Goal: Information Seeking & Learning: Check status

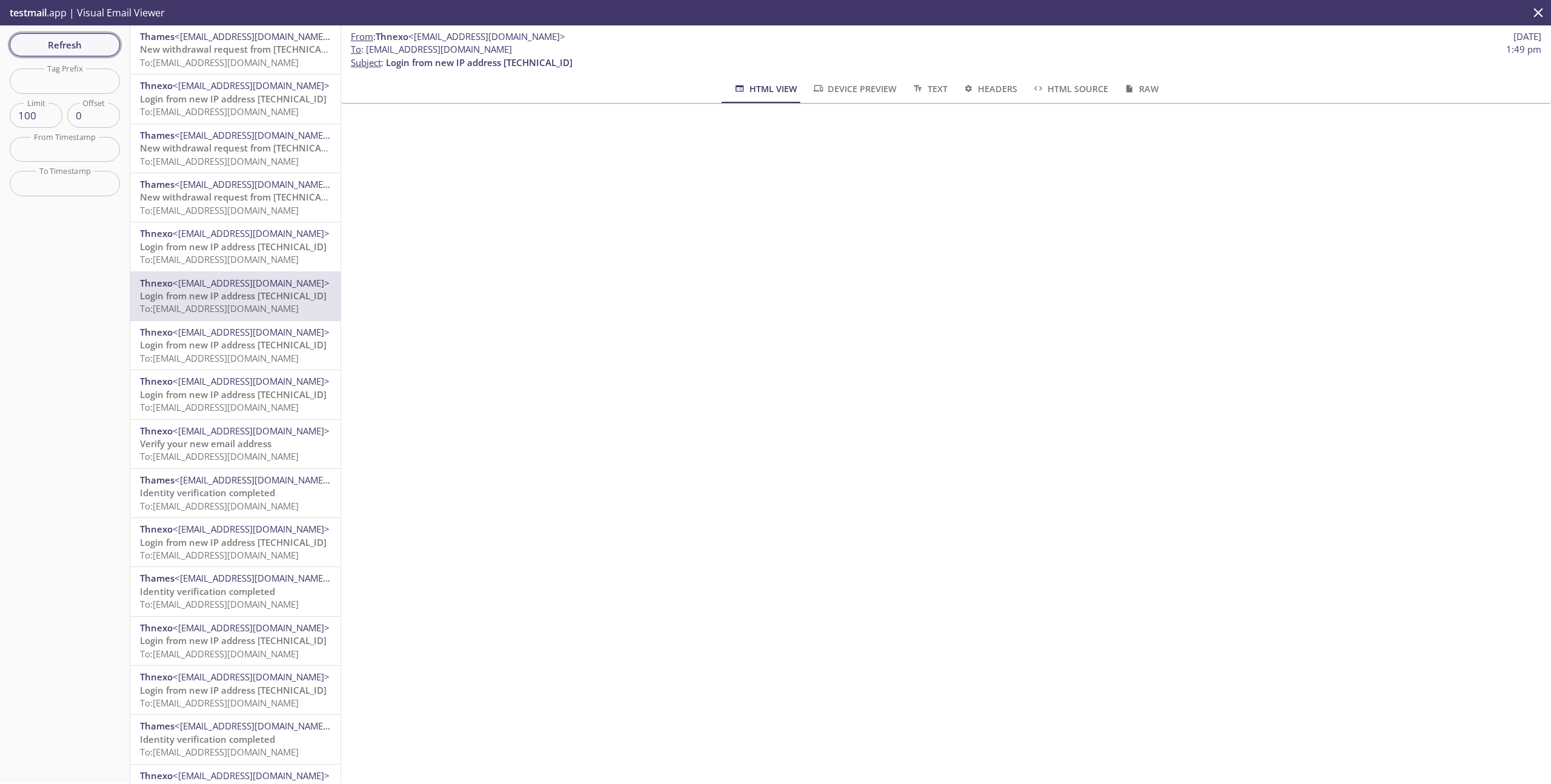
scroll to position [294, 0]
click at [70, 42] on span "Refresh" at bounding box center [65, 45] width 91 height 16
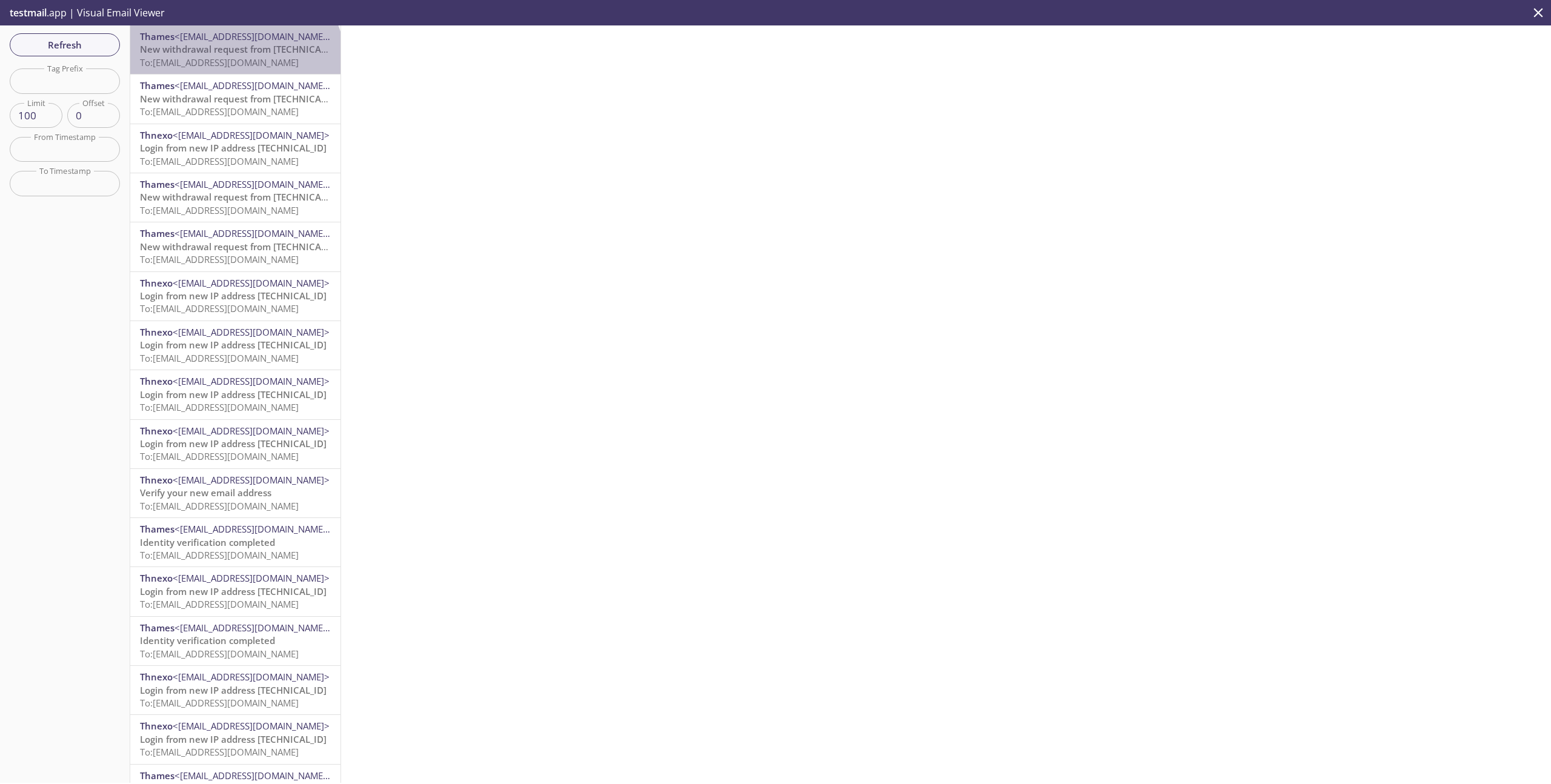
click at [234, 66] on span "To: [EMAIL_ADDRESS][DOMAIN_NAME]" at bounding box center [220, 63] width 159 height 12
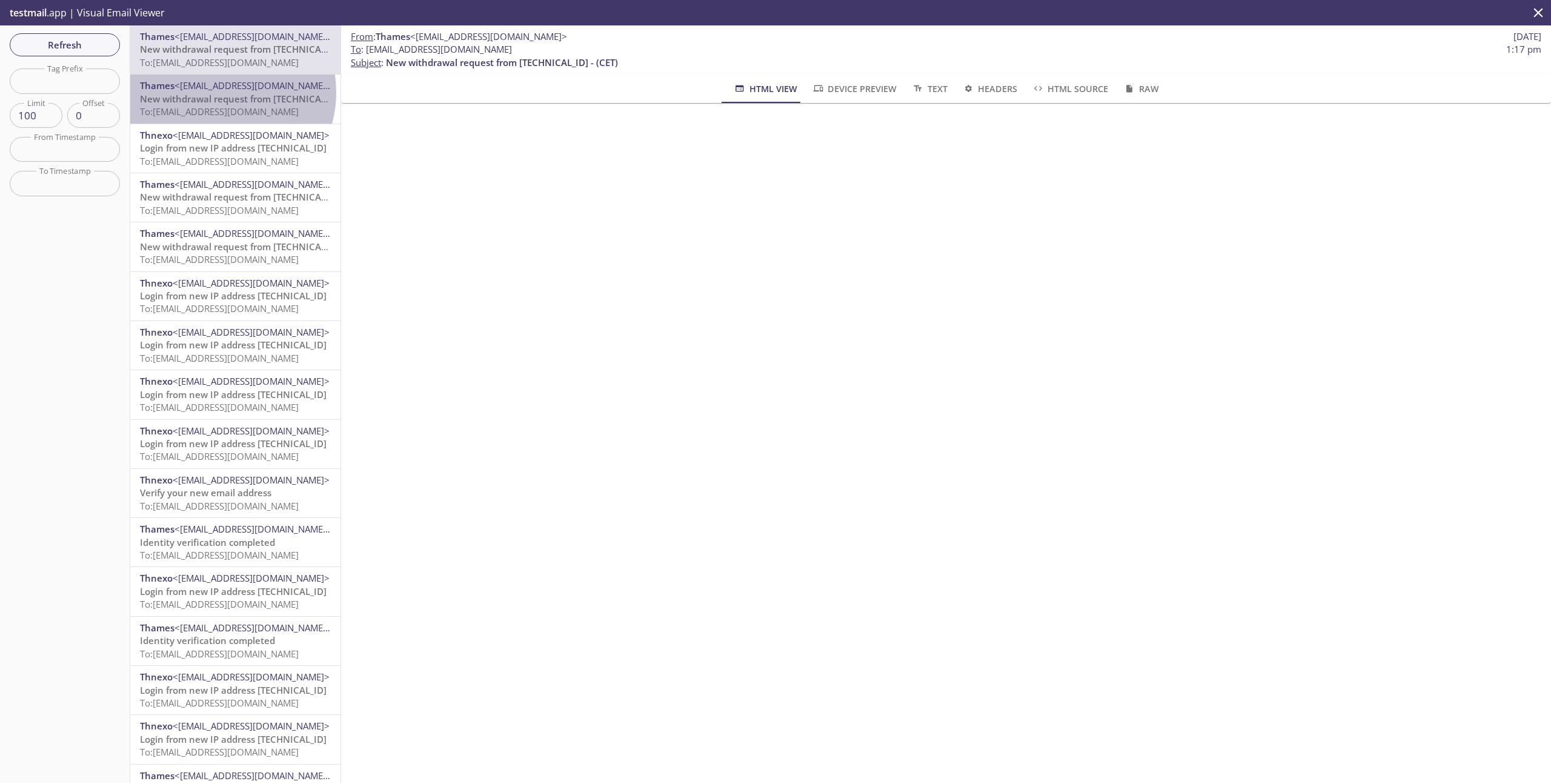
click at [221, 93] on span "New withdrawal request from [TECHNICAL_ID] - (CET)" at bounding box center [256, 99] width 232 height 12
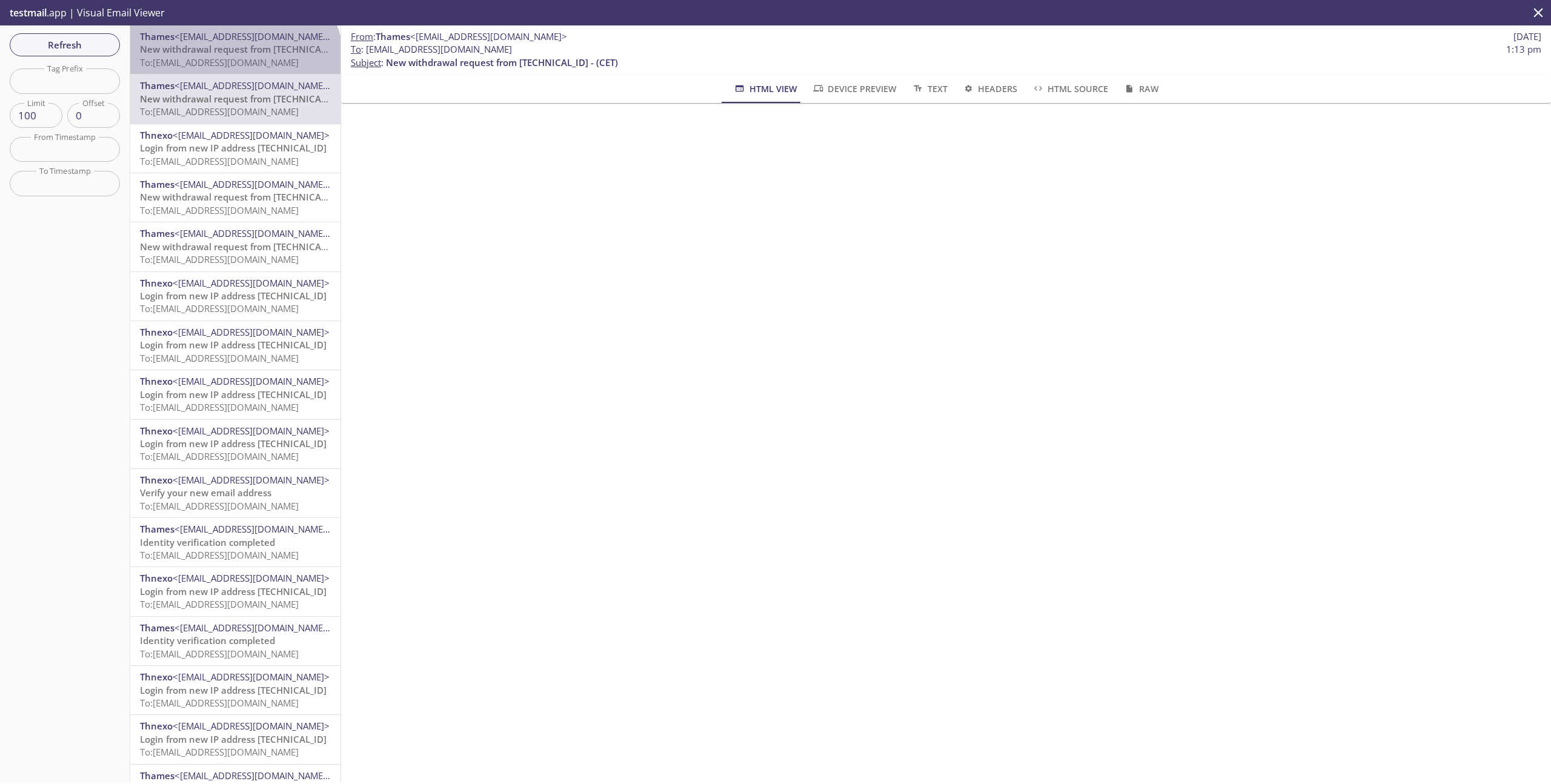
click at [233, 64] on span "To: [EMAIL_ADDRESS][DOMAIN_NAME]" at bounding box center [220, 63] width 159 height 12
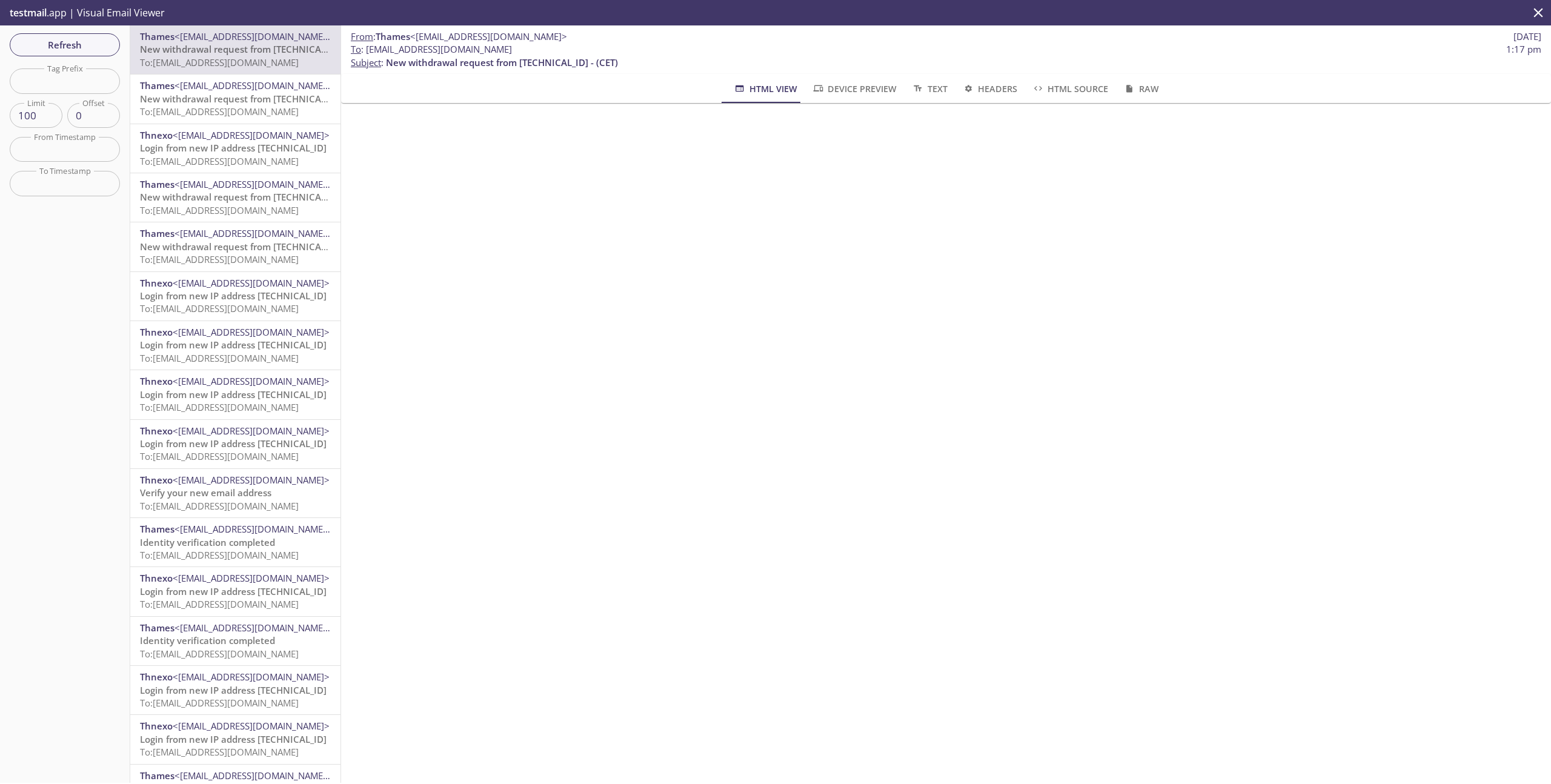
click at [846, 84] on span "Device Preview" at bounding box center [854, 89] width 85 height 15
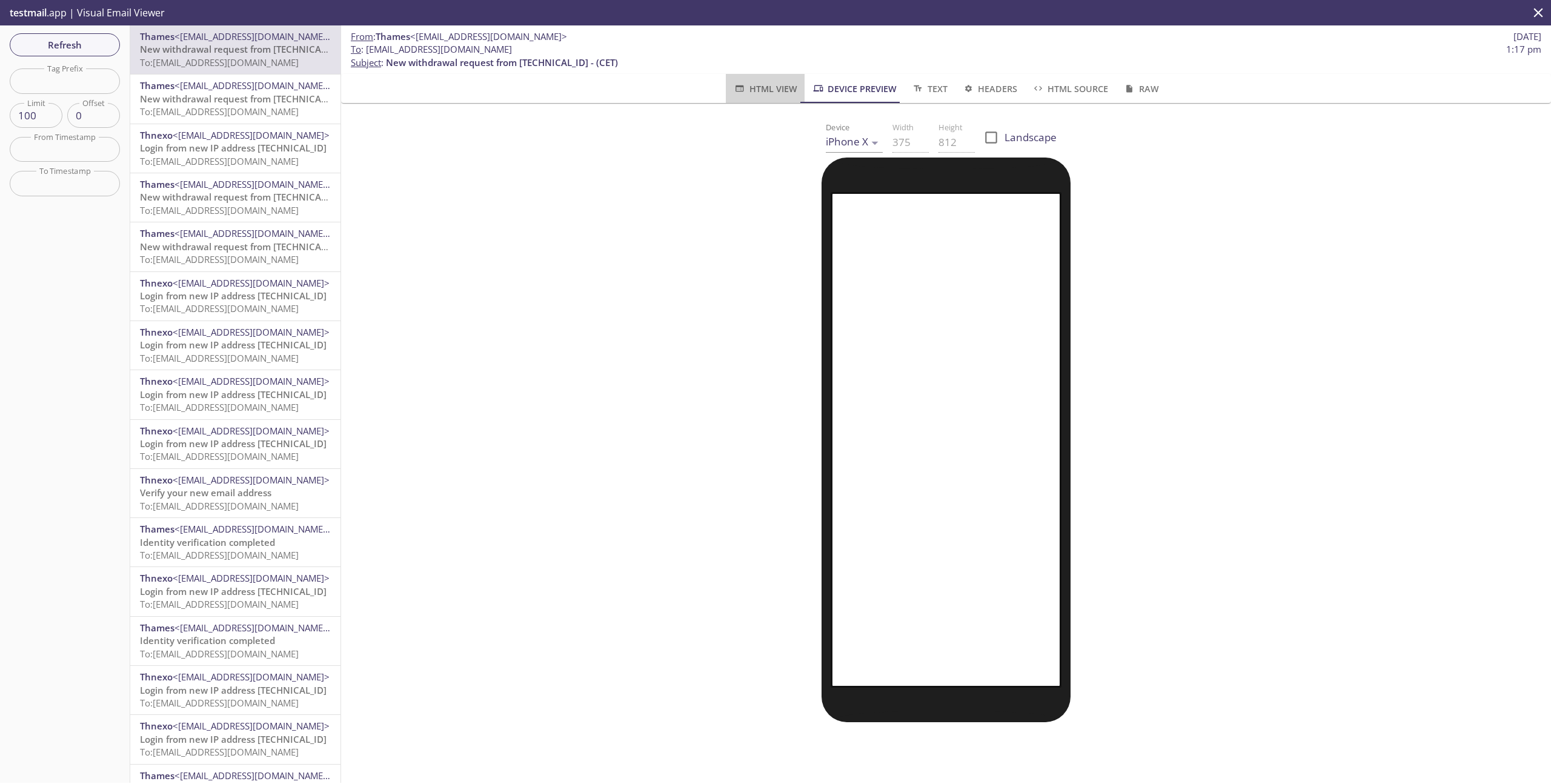
click at [772, 87] on span "HTML View" at bounding box center [764, 89] width 63 height 15
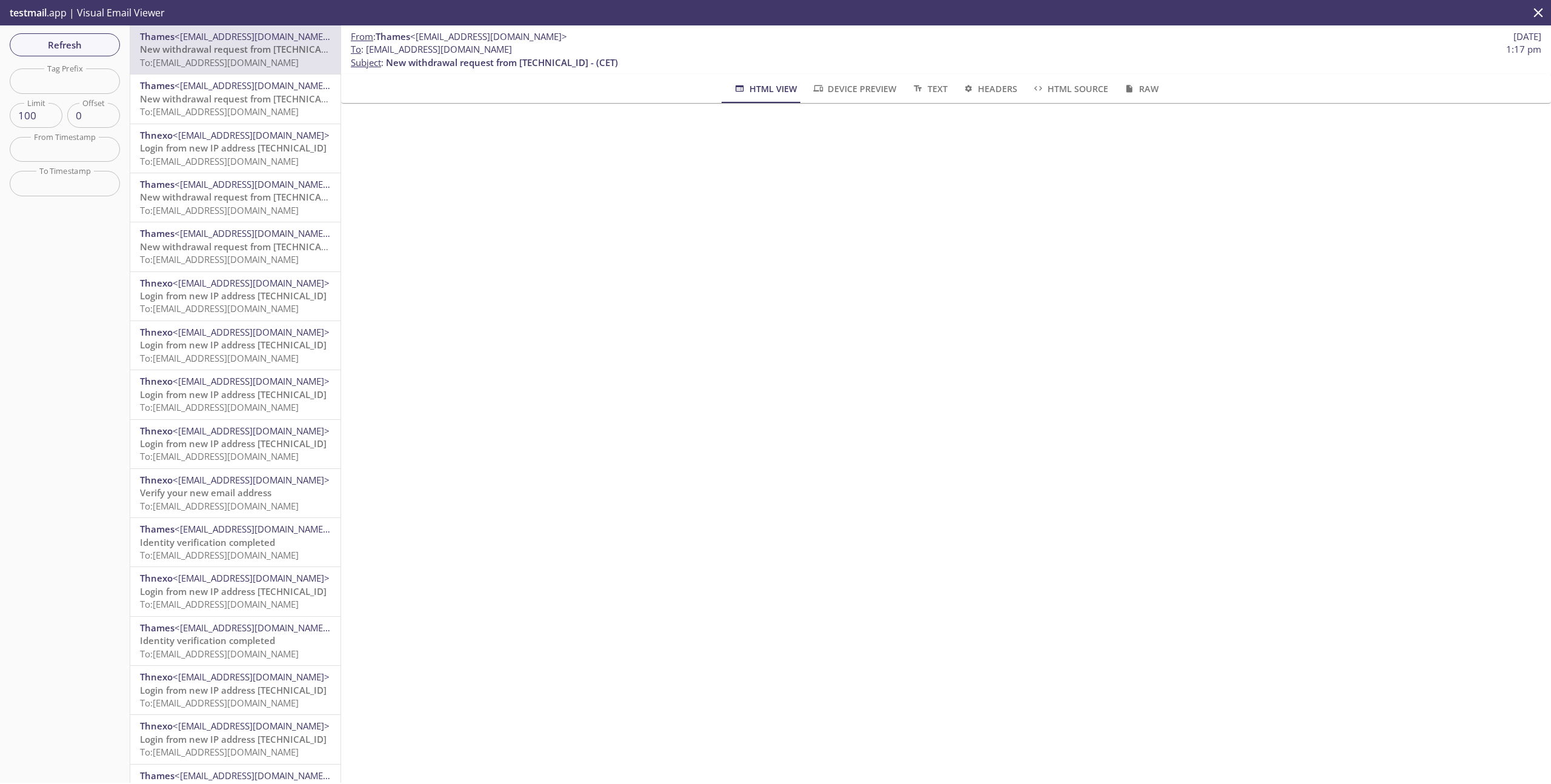
click at [258, 98] on span "New withdrawal request from [TECHNICAL_ID] - (CET)" at bounding box center [256, 99] width 232 height 12
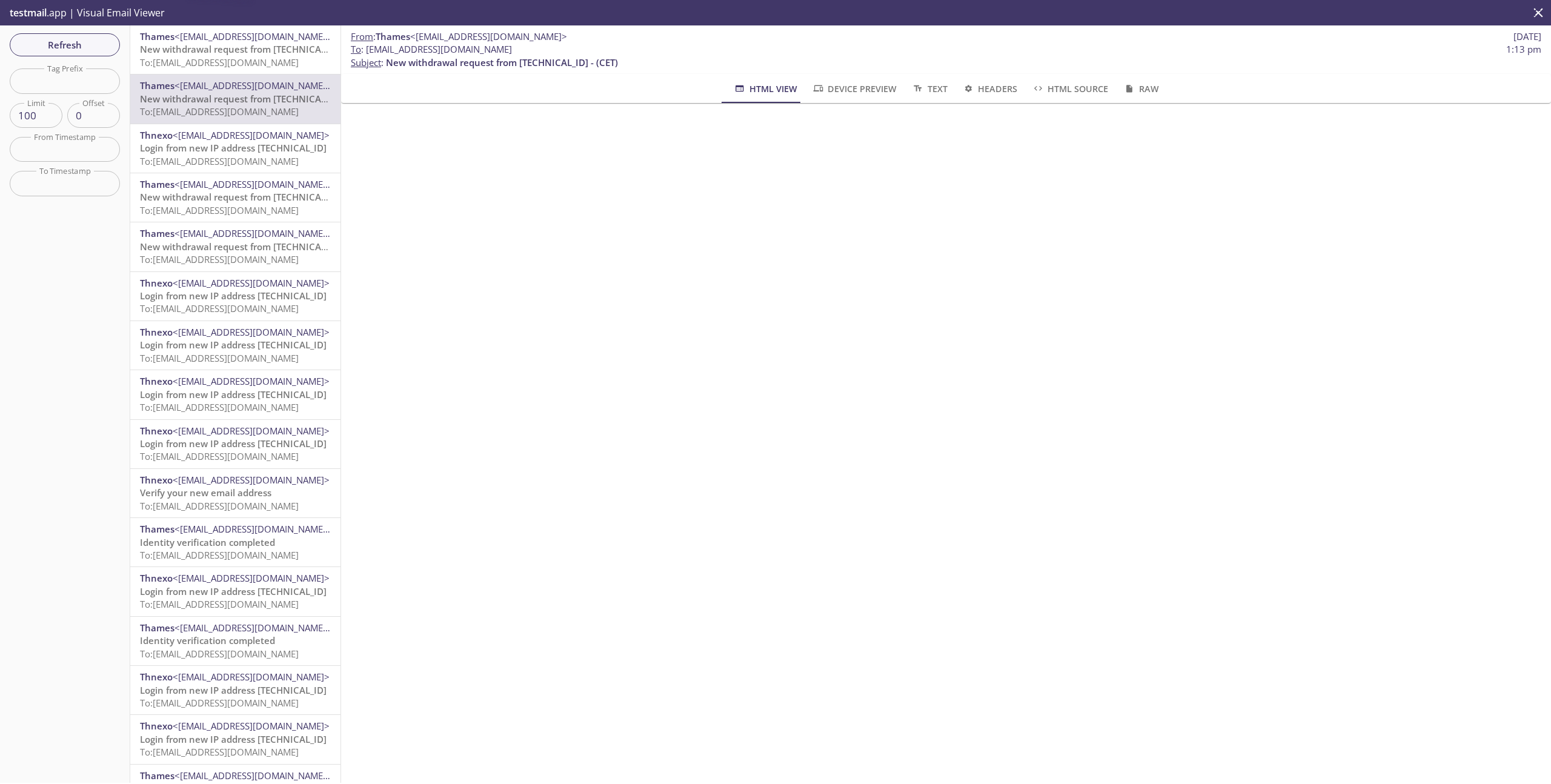
click at [232, 162] on span "To: [EMAIL_ADDRESS][DOMAIN_NAME]" at bounding box center [220, 161] width 159 height 12
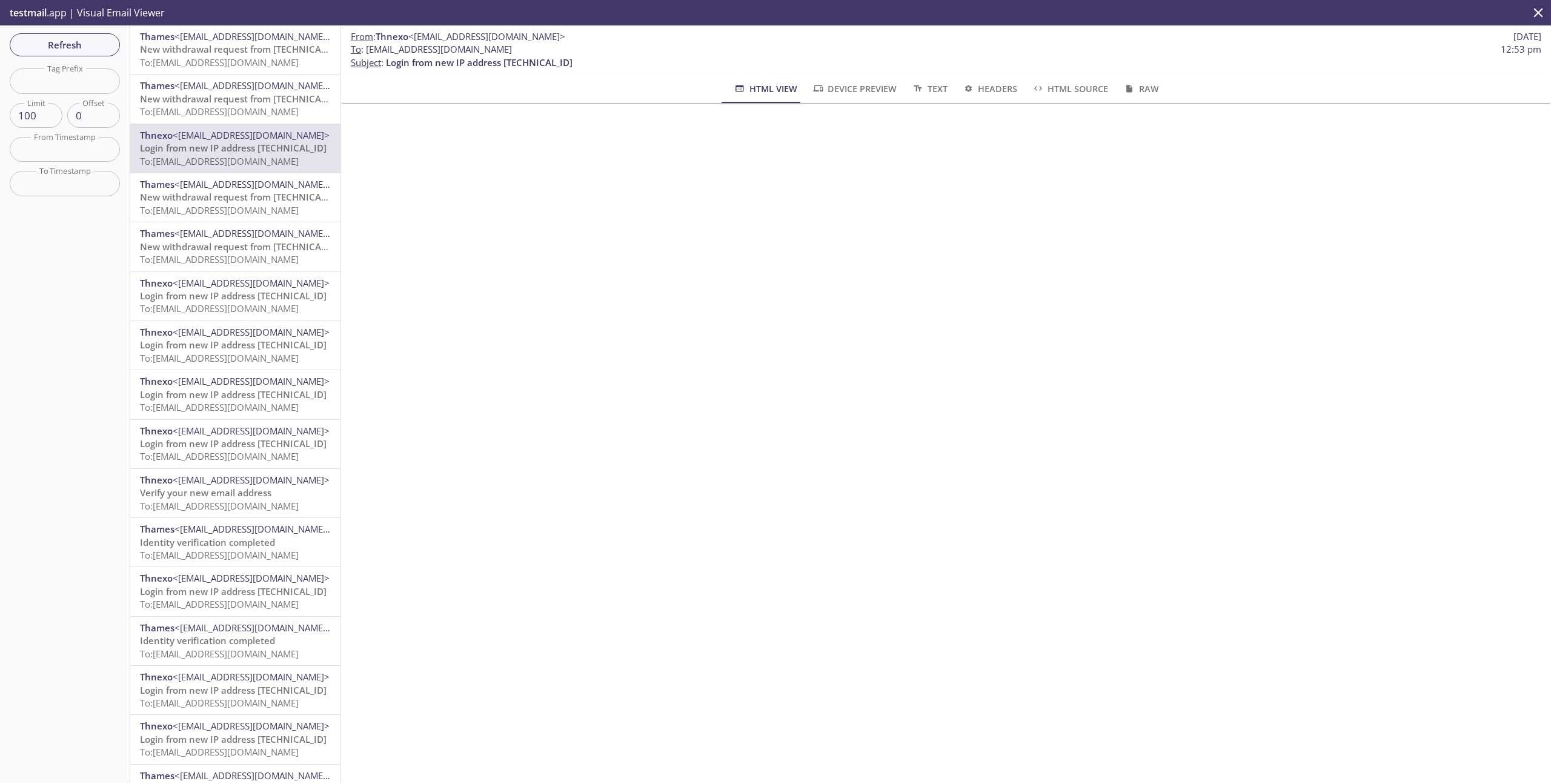
click at [224, 200] on span "New withdrawal request from [TECHNICAL_ID] - (CET)" at bounding box center [256, 197] width 232 height 12
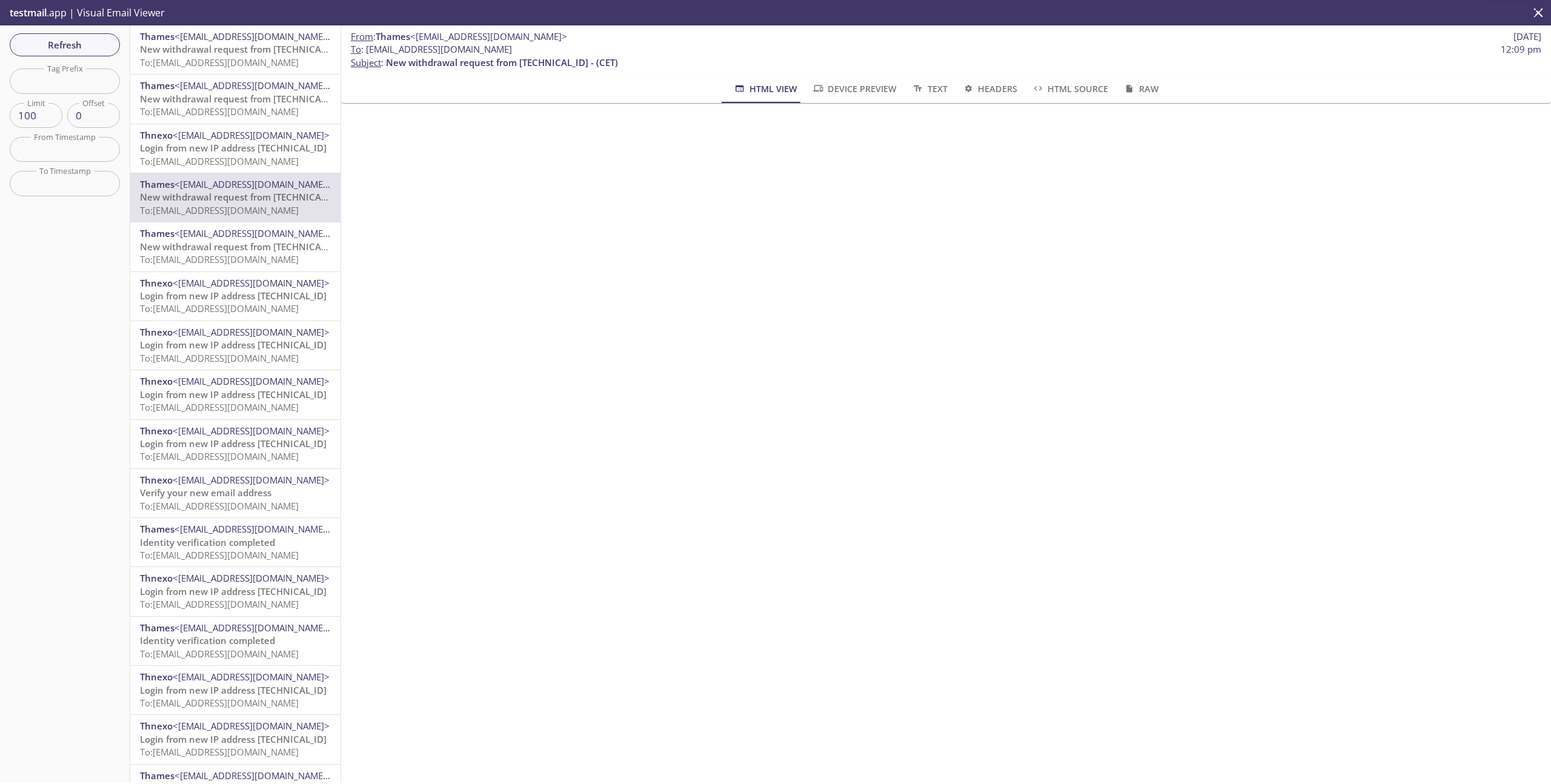
click at [241, 83] on span "<[EMAIL_ADDRESS][DOMAIN_NAME]>" at bounding box center [253, 85] width 157 height 12
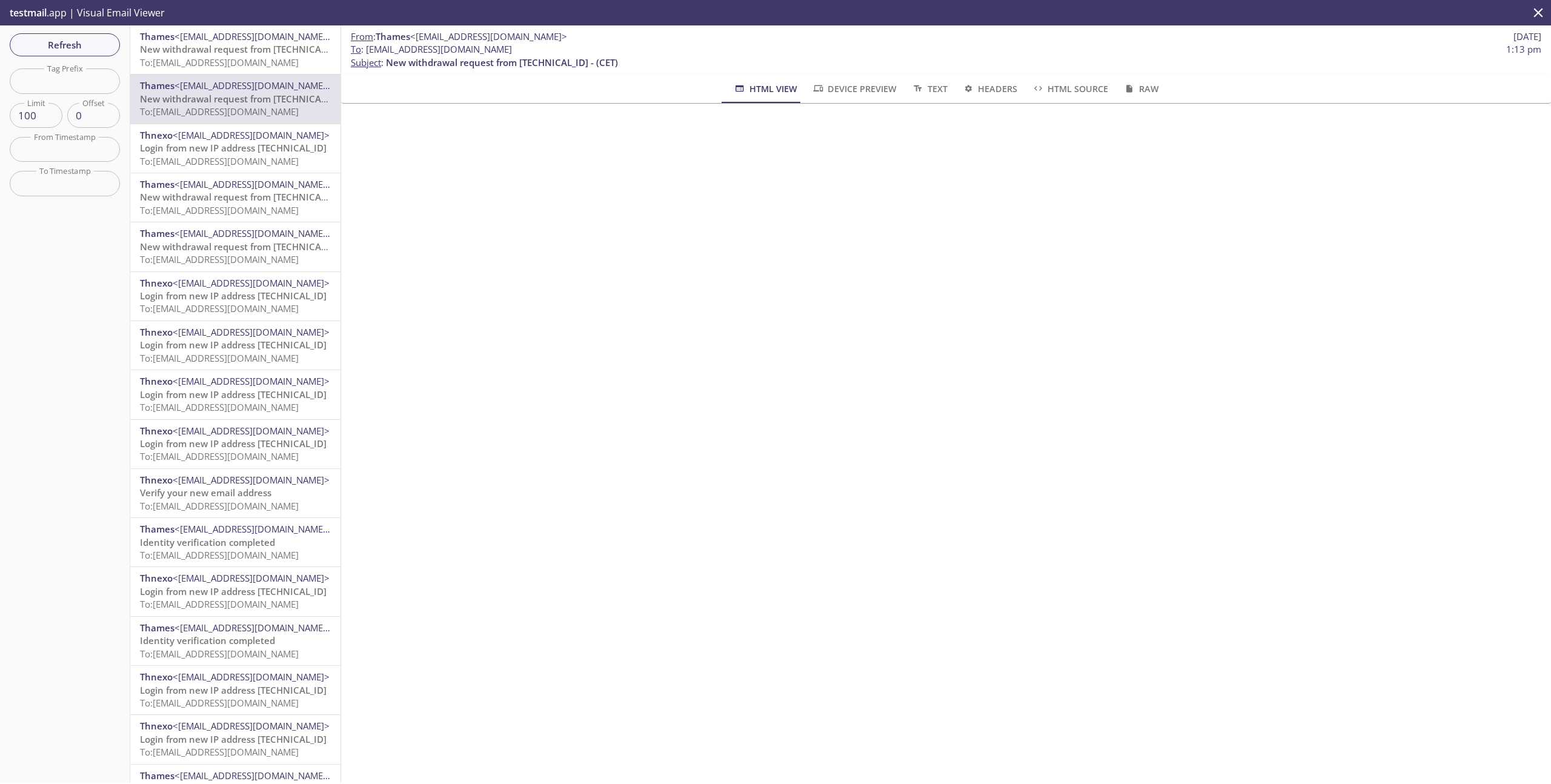
click at [268, 60] on span "To: [EMAIL_ADDRESS][DOMAIN_NAME]" at bounding box center [220, 63] width 159 height 12
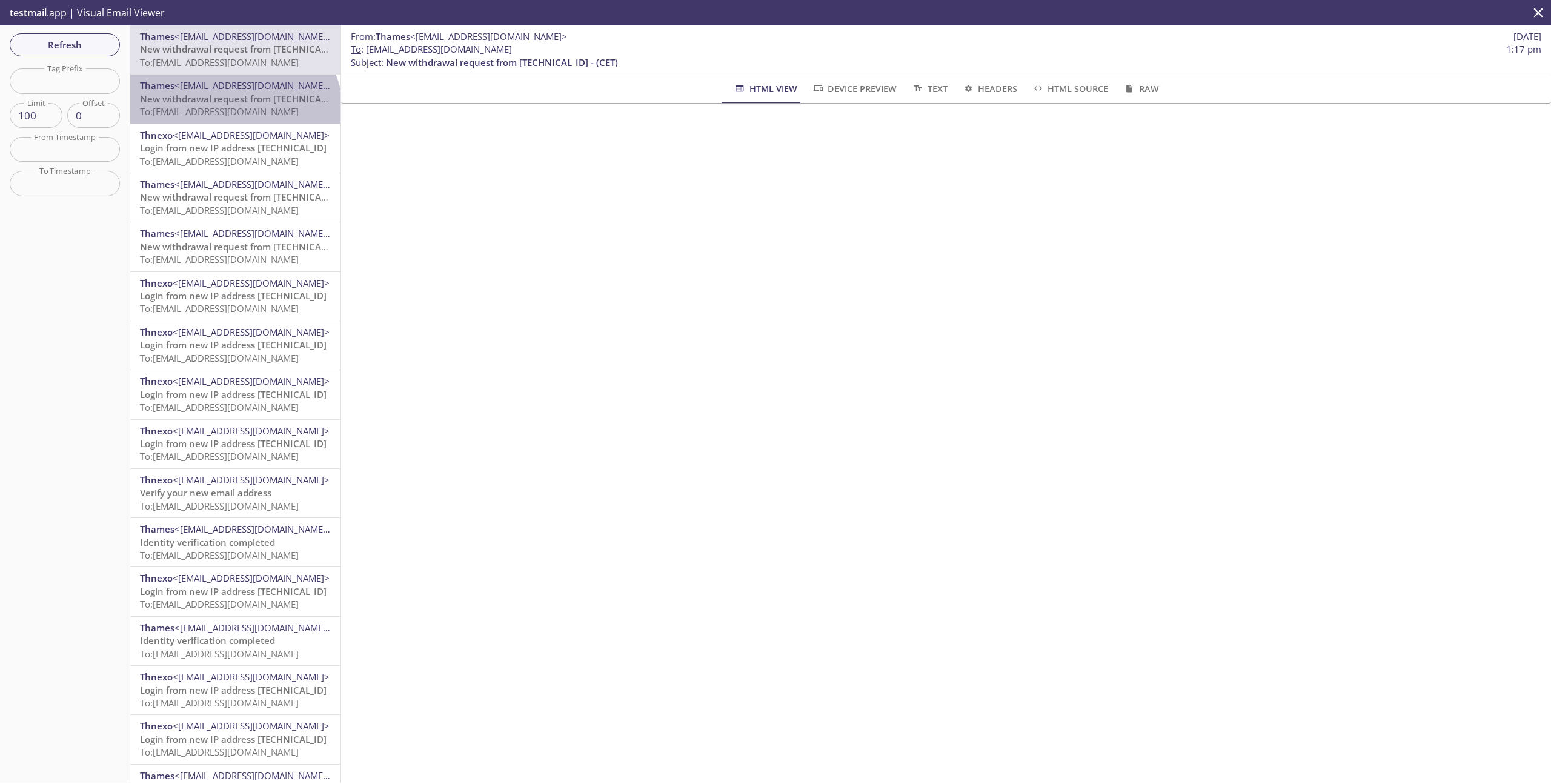
click at [232, 114] on span "To: [EMAIL_ADDRESS][DOMAIN_NAME]" at bounding box center [220, 111] width 159 height 12
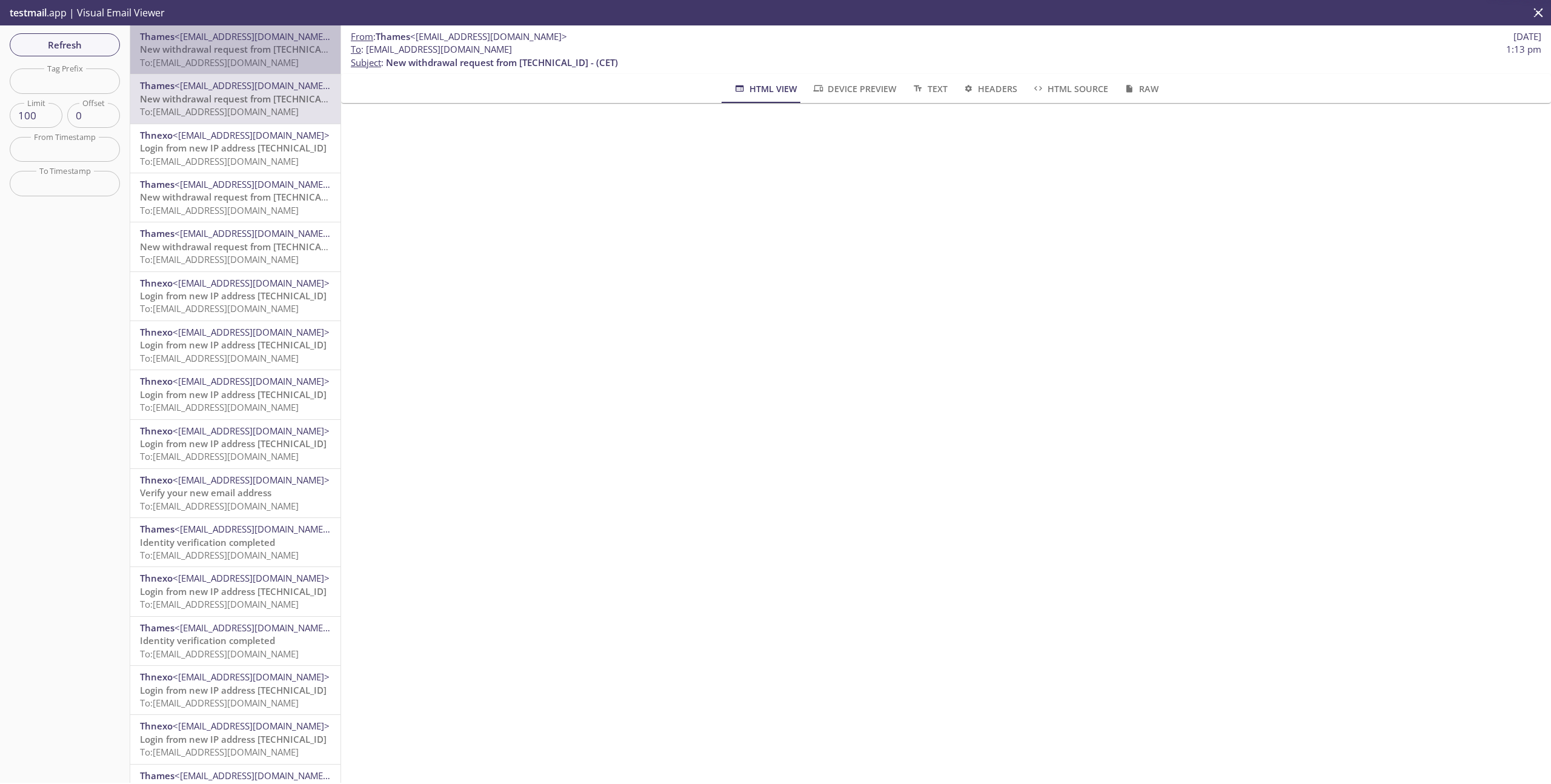
click at [240, 46] on span "New withdrawal request from [TECHNICAL_ID] - (CET)" at bounding box center [256, 49] width 232 height 12
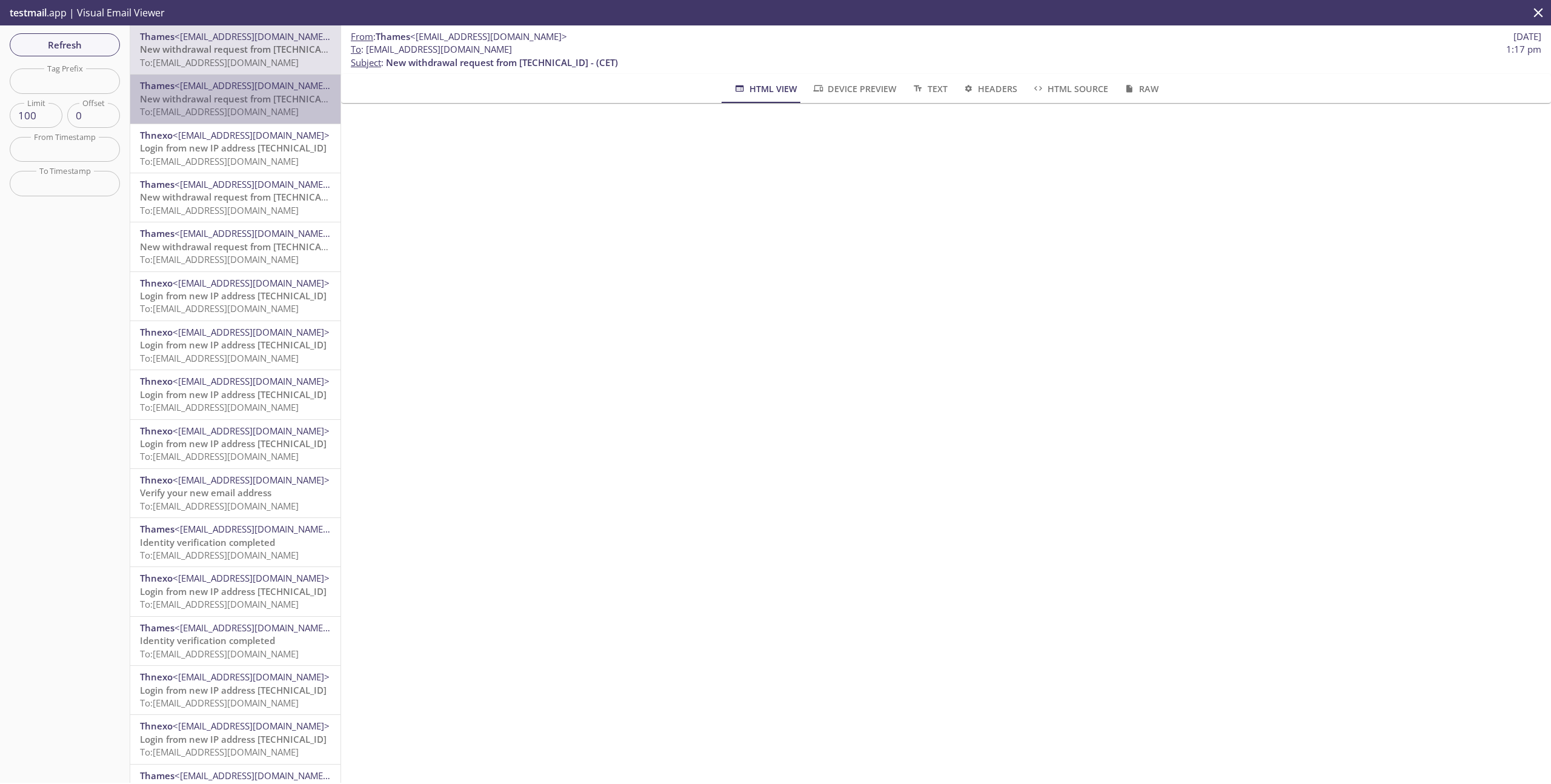
click at [236, 93] on span "New withdrawal request from [TECHNICAL_ID] - (CET)" at bounding box center [256, 99] width 232 height 12
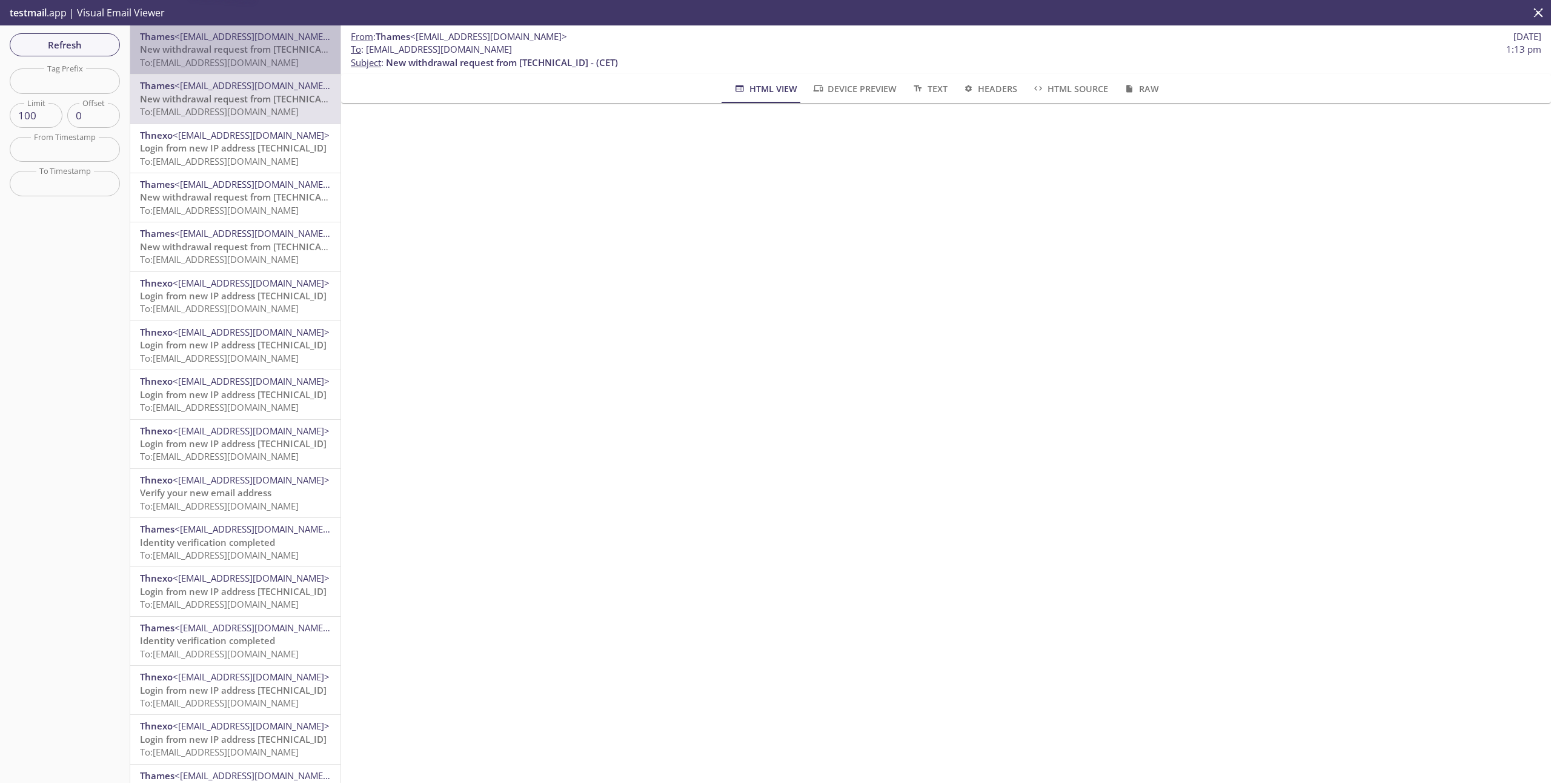
click at [245, 57] on span "To: [EMAIL_ADDRESS][DOMAIN_NAME]" at bounding box center [220, 63] width 159 height 12
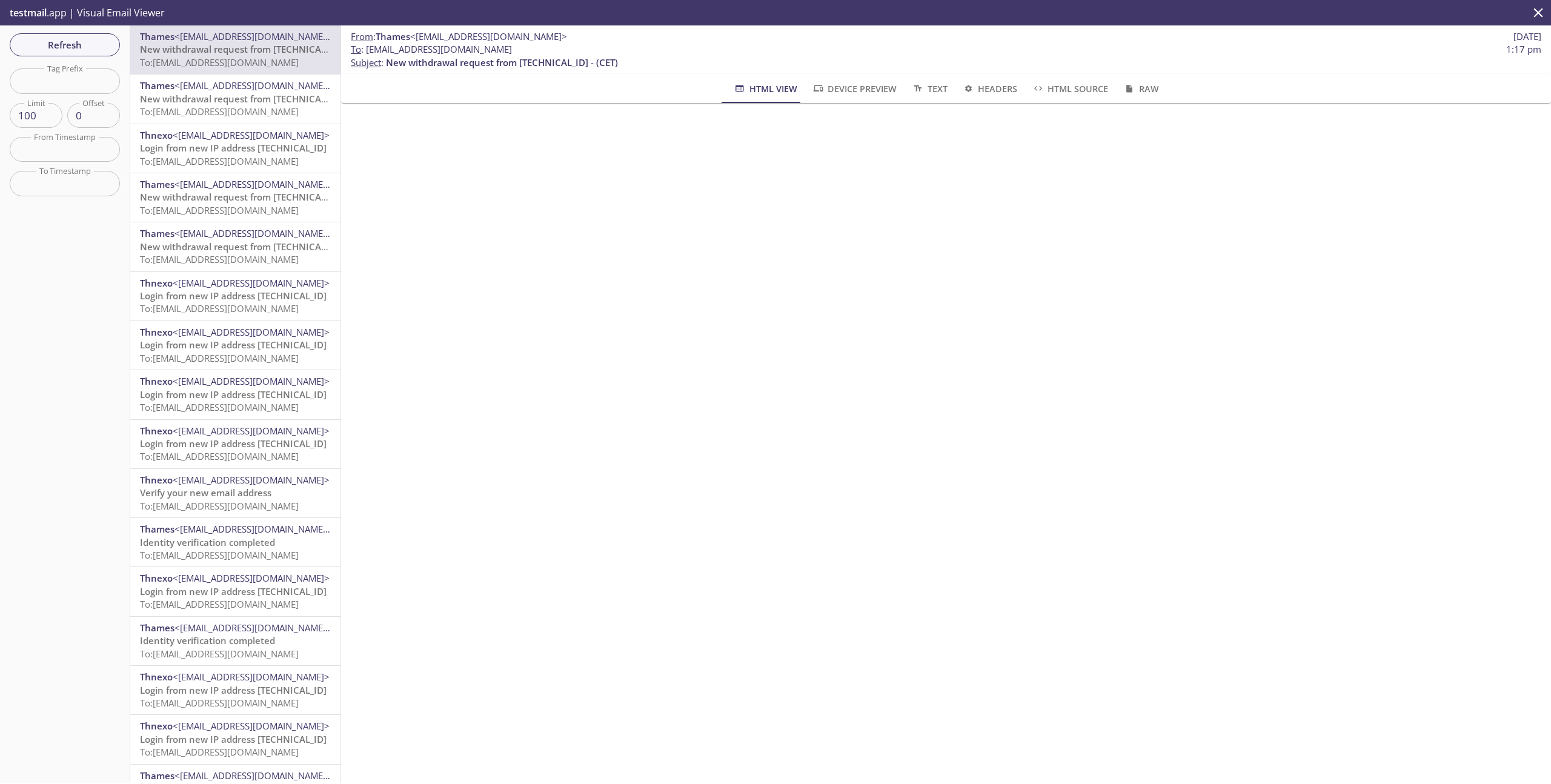
click at [252, 53] on span "New withdrawal request from [TECHNICAL_ID] - (CET)" at bounding box center [256, 49] width 232 height 12
click at [233, 107] on span "To: [EMAIL_ADDRESS][DOMAIN_NAME]" at bounding box center [220, 111] width 159 height 12
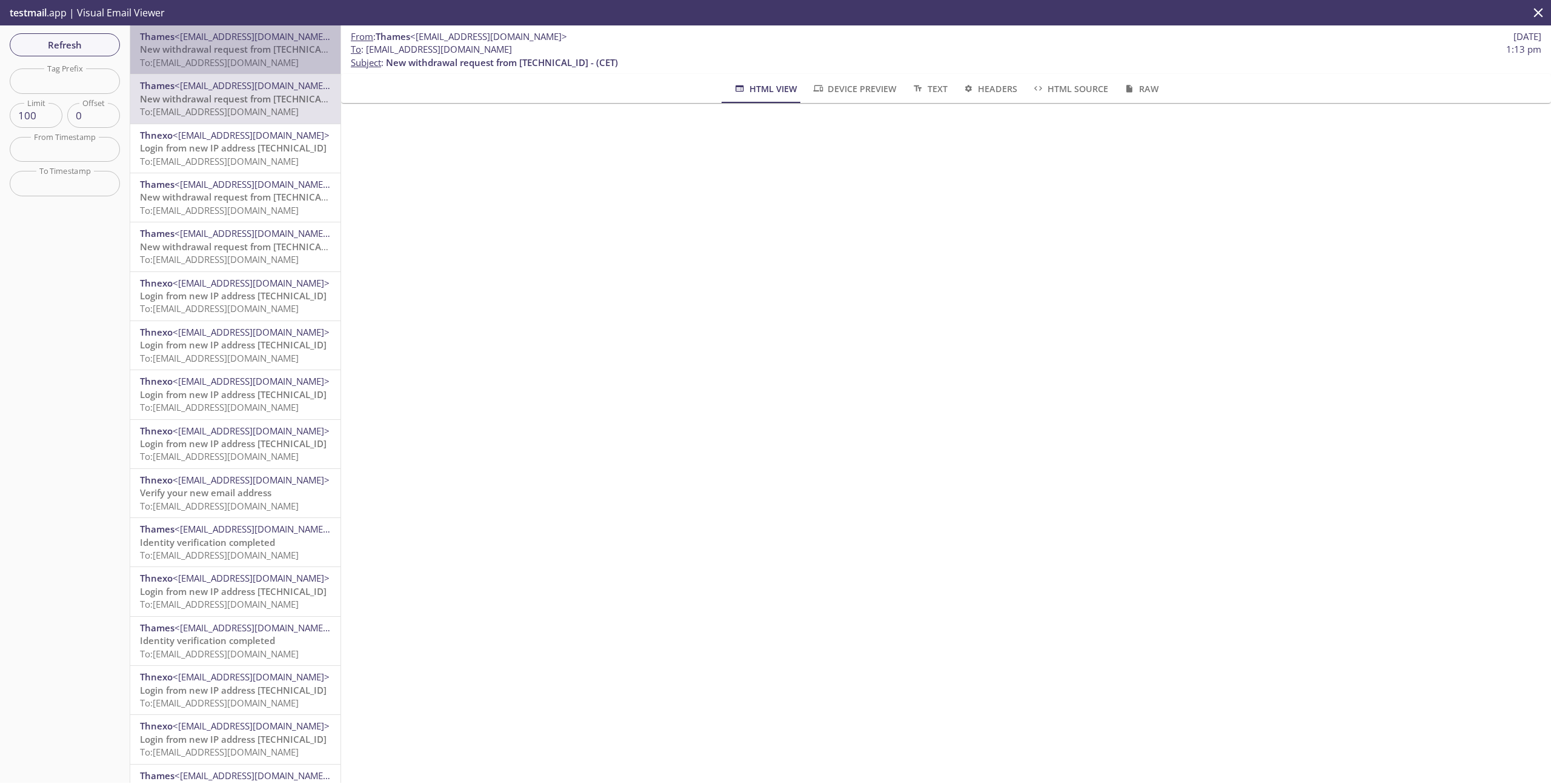
click at [244, 59] on span "To: [EMAIL_ADDRESS][DOMAIN_NAME]" at bounding box center [220, 63] width 159 height 12
